Goal: Task Accomplishment & Management: Complete application form

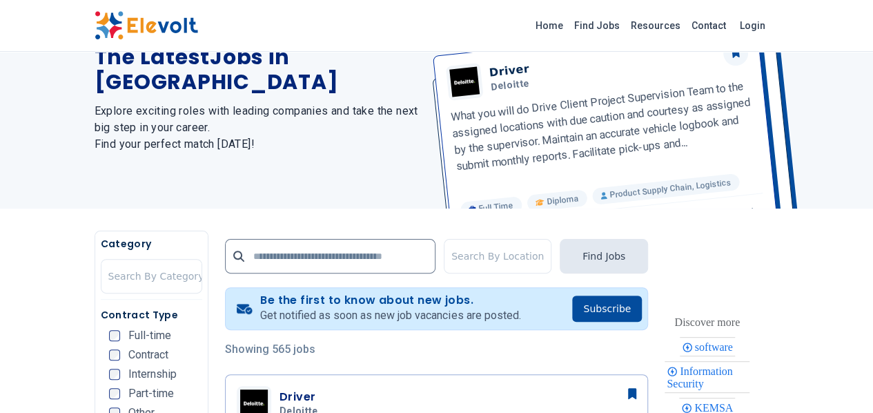
scroll to position [207, 0]
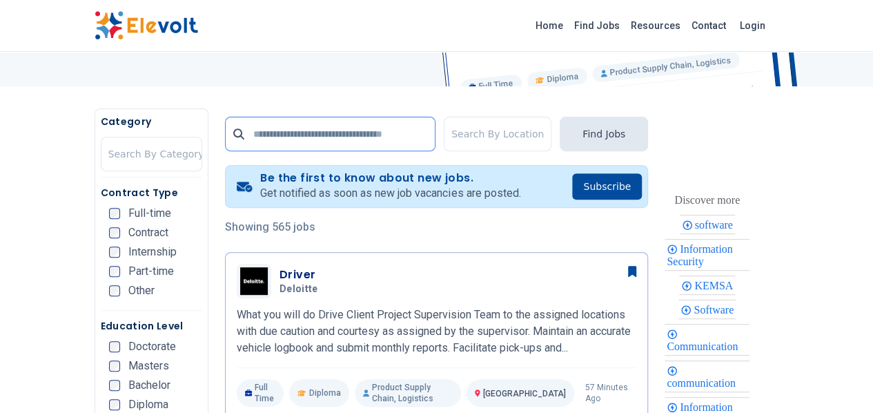
click at [367, 140] on input "text" at bounding box center [330, 134] width 211 height 35
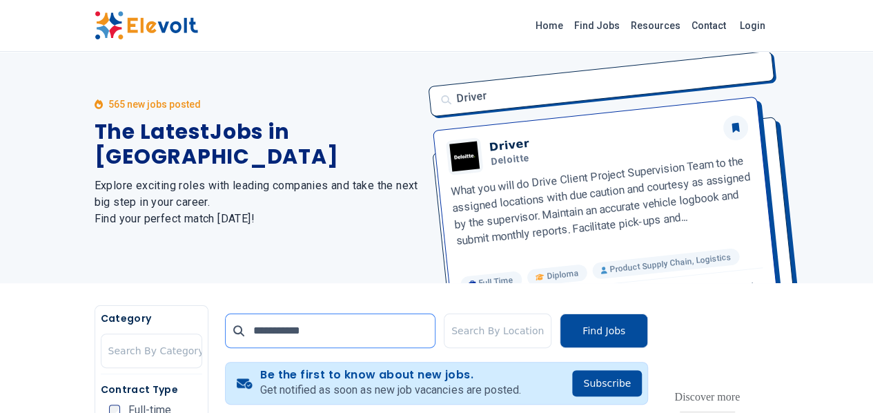
scroll to position [0, 0]
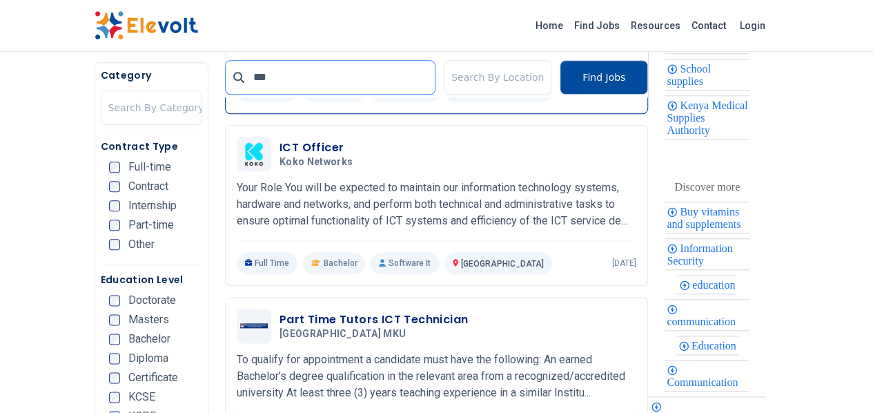
scroll to position [690, 0]
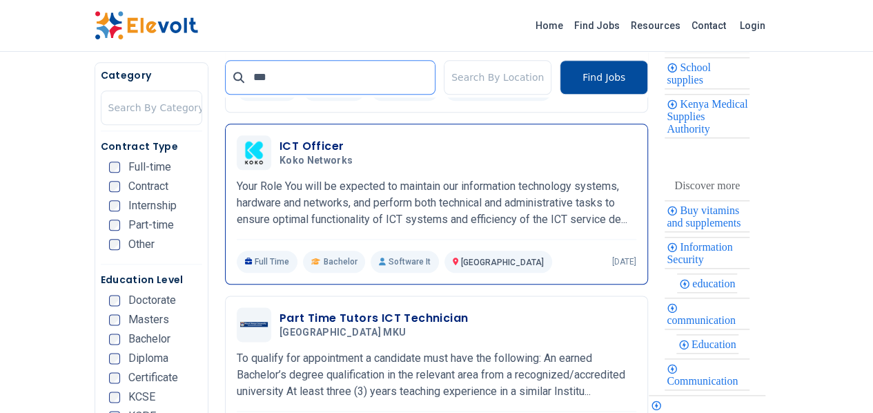
type input "***"
click at [463, 178] on p "Your Role You will be expected to maintain our information technology systems, …" at bounding box center [437, 203] width 400 height 50
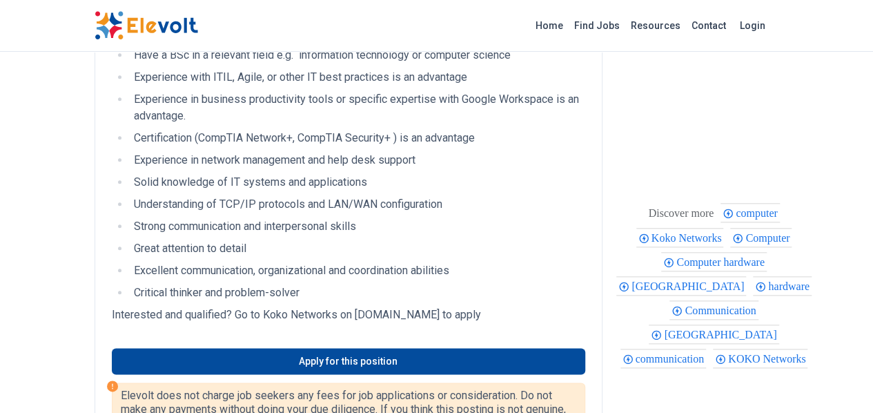
scroll to position [690, 0]
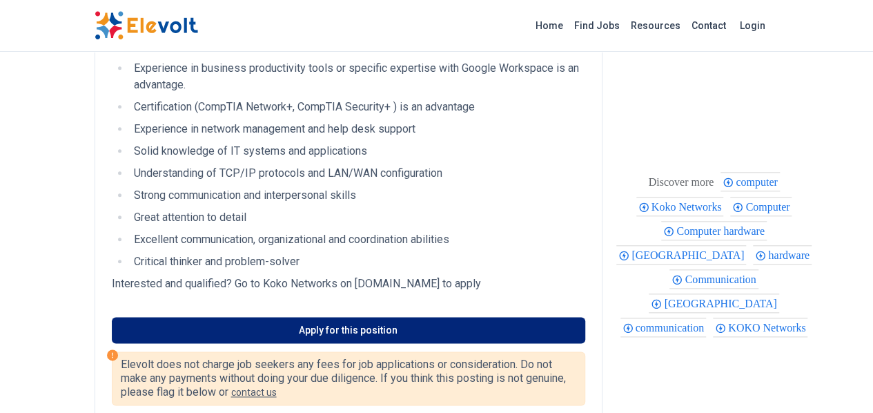
click at [293, 317] on link "Apply for this position" at bounding box center [349, 330] width 474 height 26
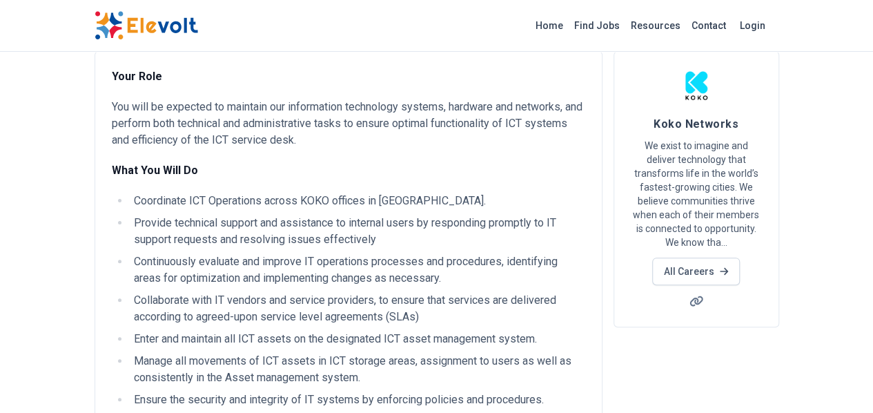
scroll to position [0, 0]
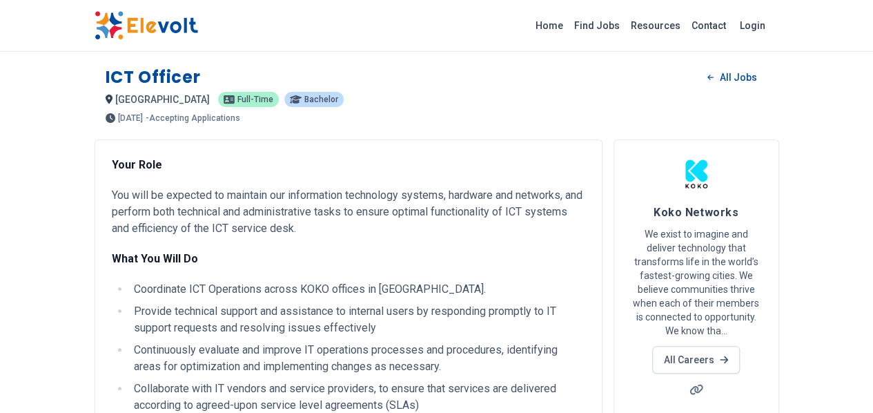
drag, startPoint x: 743, startPoint y: 331, endPoint x: 640, endPoint y: 163, distance: 196.8
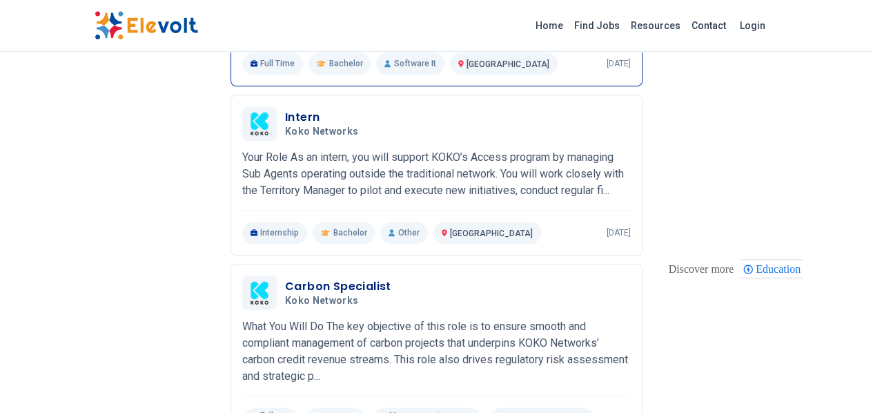
scroll to position [345, 0]
